Goal: Task Accomplishment & Management: Complete application form

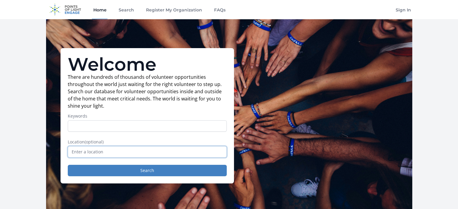
click at [135, 153] on input "text" at bounding box center [147, 151] width 159 height 11
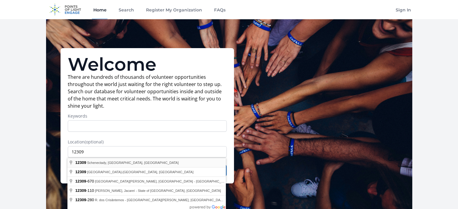
type input "Schenectady, NY 12309, USA"
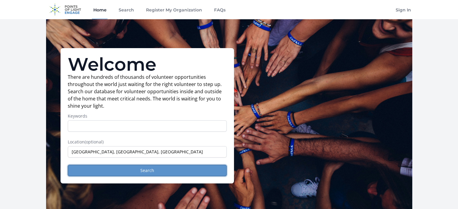
click at [147, 168] on button "Search" at bounding box center [147, 170] width 159 height 11
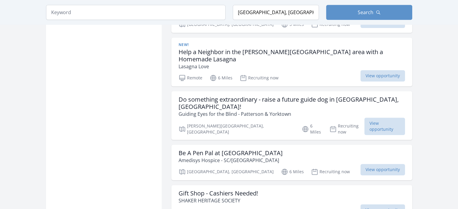
scroll to position [696, 0]
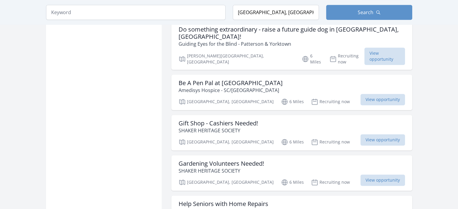
scroll to position [759, 0]
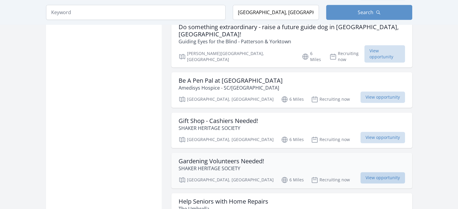
click at [379, 172] on span "View opportunity" at bounding box center [382, 177] width 45 height 11
